Goal: Find specific page/section: Find specific page/section

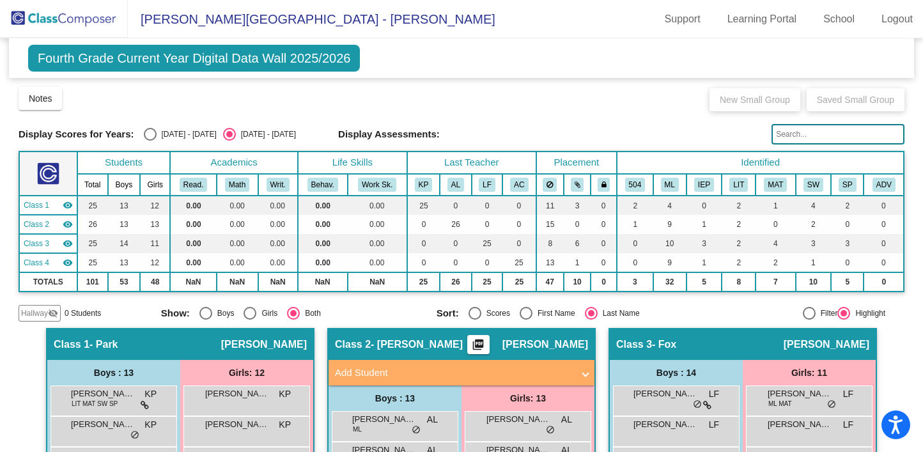
scroll to position [364, 0]
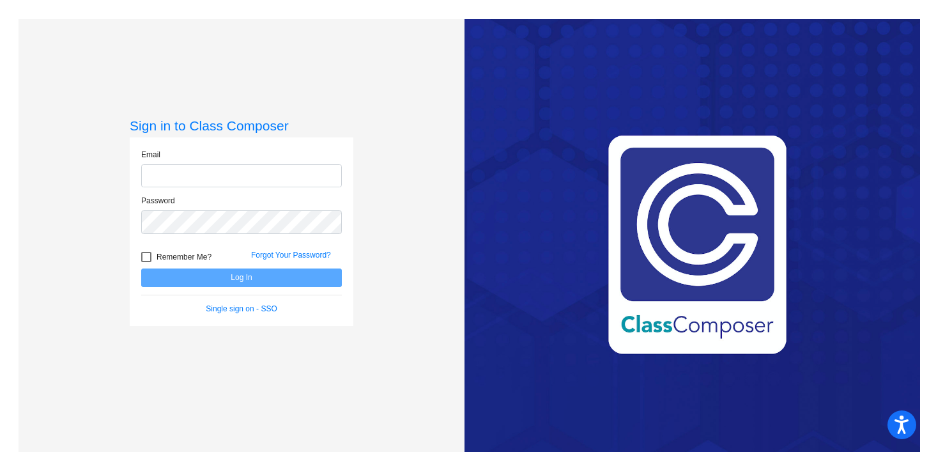
type input "[EMAIL_ADDRESS][DOMAIN_NAME]"
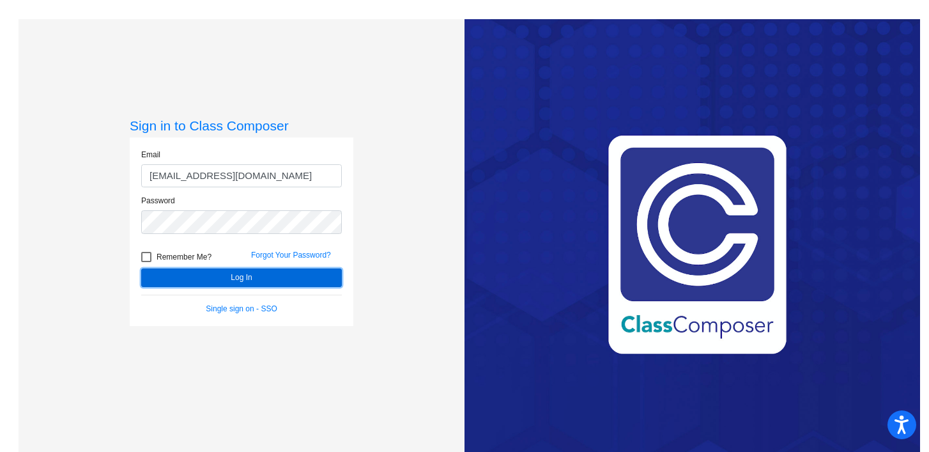
click at [248, 279] on button "Log In" at bounding box center [241, 277] width 201 height 19
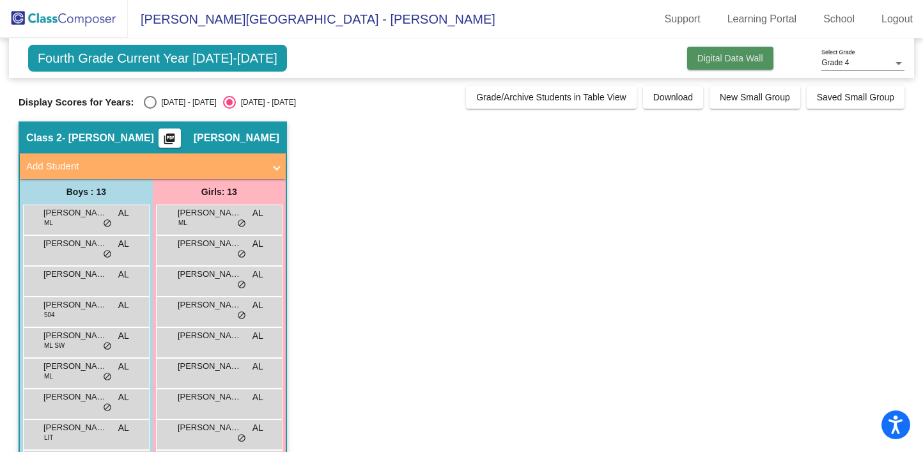
click at [723, 58] on span "Digital Data Wall" at bounding box center [730, 58] width 66 height 10
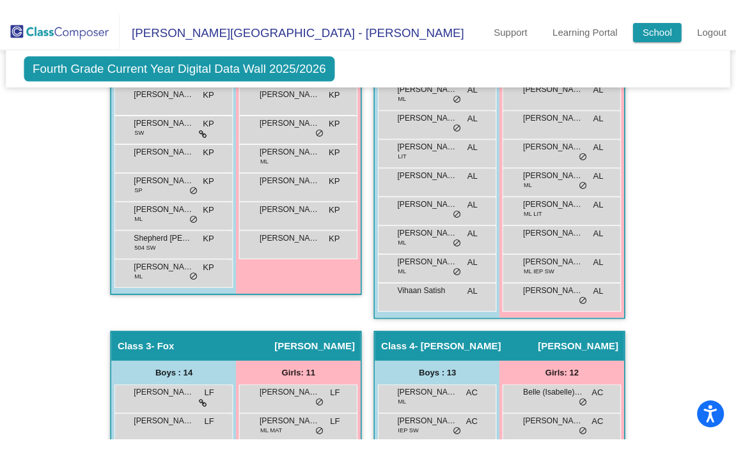
scroll to position [497, 0]
